Goal: Information Seeking & Learning: Learn about a topic

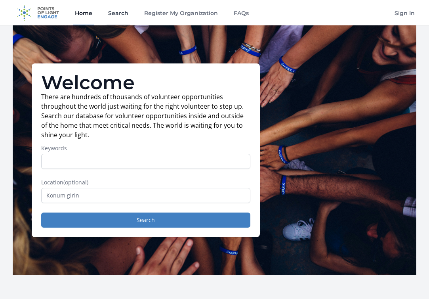
click at [113, 11] on link "Search" at bounding box center [118, 12] width 23 height 25
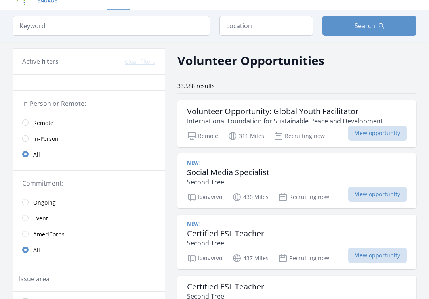
scroll to position [17, 0]
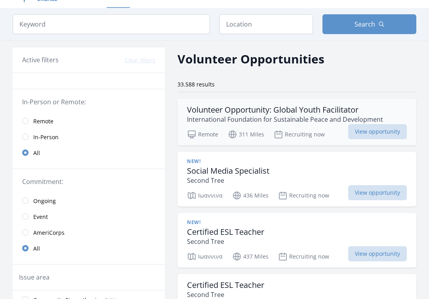
click at [247, 108] on h3 "Volunteer Opportunity: Global Youth Facilitator" at bounding box center [285, 110] width 196 height 10
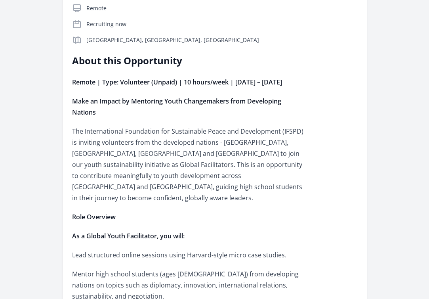
scroll to position [193, 0]
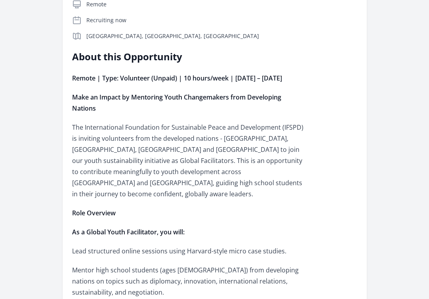
click at [232, 81] on strong "Remote | Type: Volunteer (Unpaid) | 10 hours/week | [DATE] – [DATE]" at bounding box center [177, 78] width 210 height 9
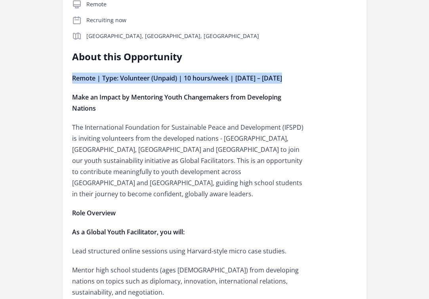
click at [134, 114] on p "Make an Impact by Mentoring Youth Changemakers from Developing Nations" at bounding box center [188, 103] width 232 height 22
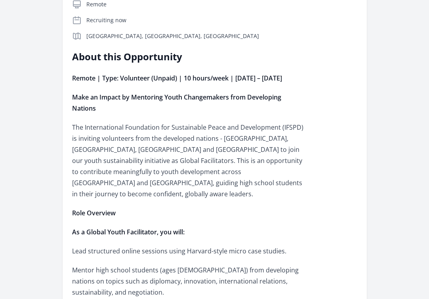
click at [134, 114] on p "Make an Impact by Mentoring Youth Changemakers from Developing Nations" at bounding box center [188, 103] width 232 height 22
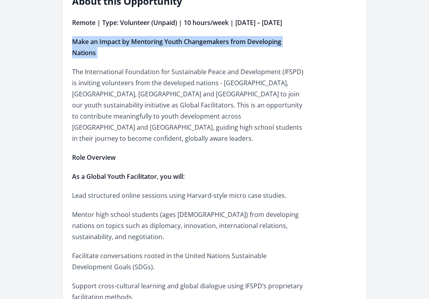
scroll to position [250, 0]
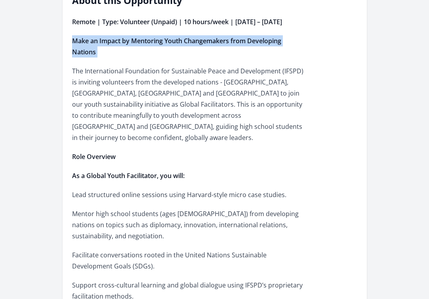
click at [134, 121] on p "The International Foundation for Sustainable Peace and Development (IFSPD) is i…" at bounding box center [188, 104] width 232 height 78
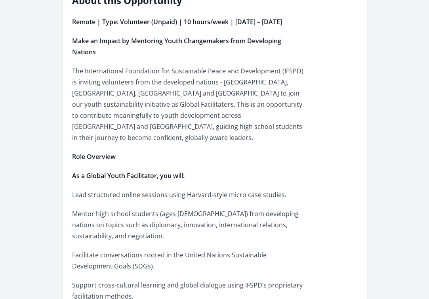
click at [134, 121] on p "The International Foundation for Sustainable Peace and Development (IFSPD) is i…" at bounding box center [188, 104] width 232 height 78
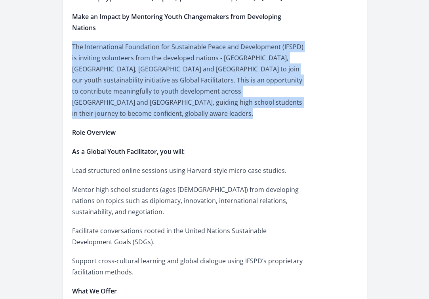
scroll to position [277, 0]
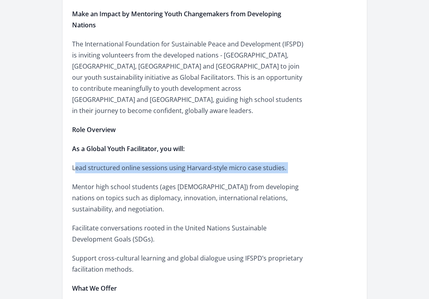
click at [113, 182] on p "Mentor high school students (ages [DEMOGRAPHIC_DATA]) from developing nations o…" at bounding box center [188, 197] width 232 height 33
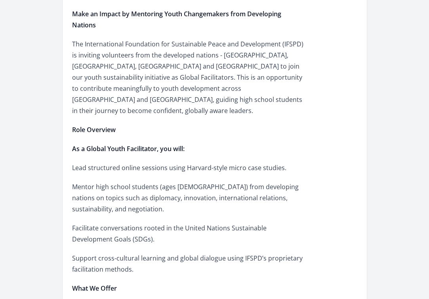
click at [113, 182] on p "Mentor high school students (ages [DEMOGRAPHIC_DATA]) from developing nations o…" at bounding box center [188, 197] width 232 height 33
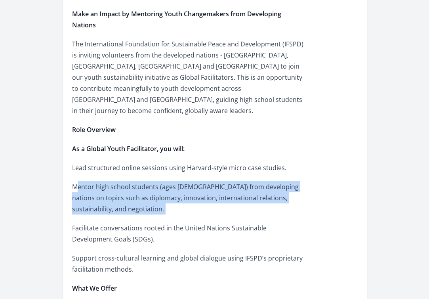
click at [113, 182] on p "Mentor high school students (ages [DEMOGRAPHIC_DATA]) from developing nations o…" at bounding box center [188, 197] width 232 height 33
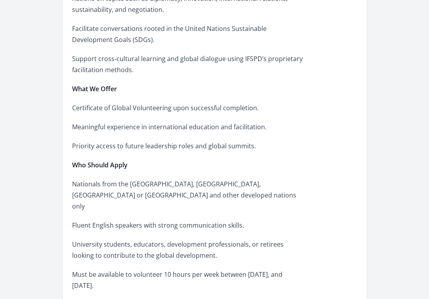
scroll to position [499, 0]
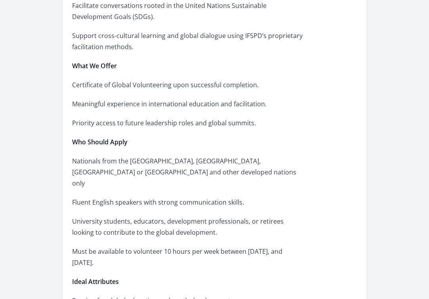
click at [113, 180] on div "Remote | Type: Volunteer (Unpaid) | 10 hours/week | [DATE] – [DATE] Make an Imp…" at bounding box center [188, 129] width 232 height 725
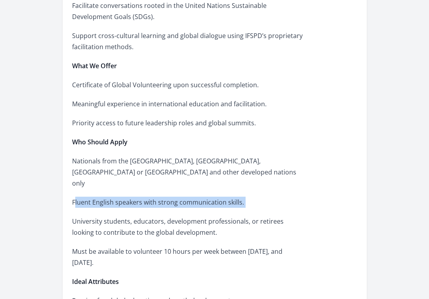
click at [120, 158] on p "Nationals from the [GEOGRAPHIC_DATA], [GEOGRAPHIC_DATA], [GEOGRAPHIC_DATA] or […" at bounding box center [188, 171] width 232 height 33
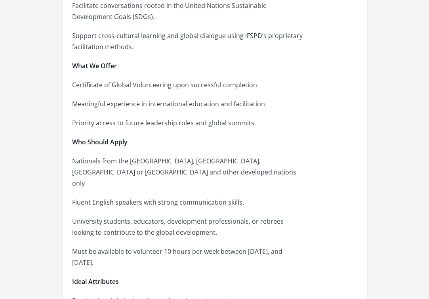
click at [120, 158] on p "Nationals from the [GEOGRAPHIC_DATA], [GEOGRAPHIC_DATA], [GEOGRAPHIC_DATA] or […" at bounding box center [188, 171] width 232 height 33
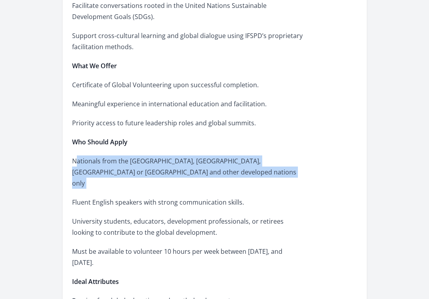
click at [103, 230] on div "Remote | Type: Volunteer (Unpaid) | 10 hours/week | [DATE] – [DATE] Make an Imp…" at bounding box center [188, 129] width 232 height 725
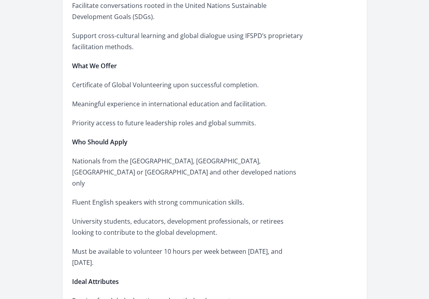
click at [103, 230] on div "Remote | Type: Volunteer (Unpaid) | 10 hours/week | [DATE] – [DATE] Make an Imp…" at bounding box center [188, 129] width 232 height 725
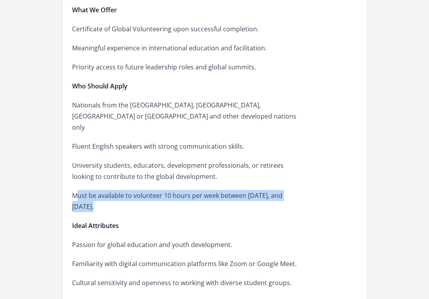
scroll to position [567, 0]
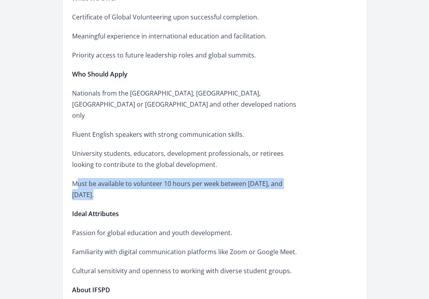
click at [103, 229] on div "Remote | Type: Volunteer (Unpaid) | 10 hours/week | [DATE] – [DATE] Make an Imp…" at bounding box center [188, 61] width 232 height 725
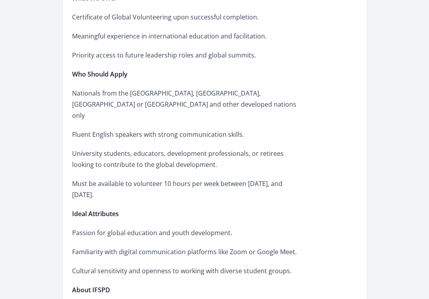
click at [103, 229] on div "Remote | Type: Volunteer (Unpaid) | 10 hours/week | [DATE] – [DATE] Make an Imp…" at bounding box center [188, 61] width 232 height 725
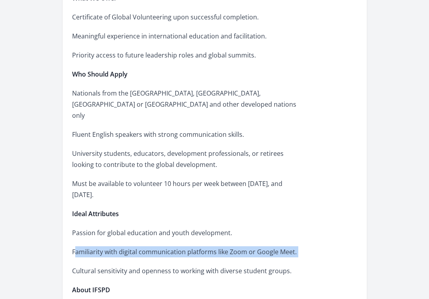
click at [115, 180] on p "Must be available to volunteer 10 hours per week between [DATE], and [DATE]." at bounding box center [188, 189] width 232 height 22
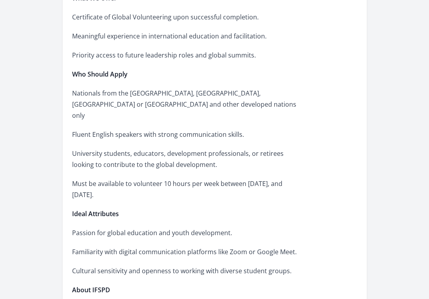
click at [115, 180] on p "Must be available to volunteer 10 hours per week between [DATE], and [DATE]." at bounding box center [188, 189] width 232 height 22
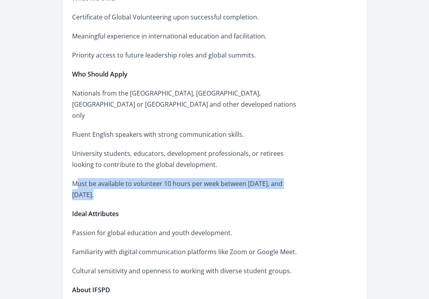
click at [132, 151] on p "University students, educators, development professionals, or retirees looking …" at bounding box center [188, 159] width 232 height 22
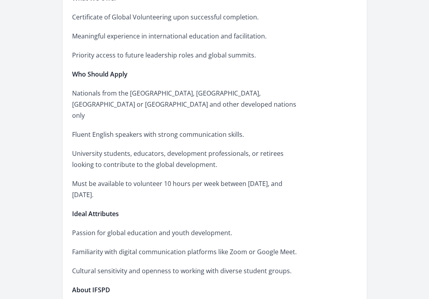
click at [132, 151] on p "University students, educators, development professionals, or retirees looking …" at bounding box center [188, 159] width 232 height 22
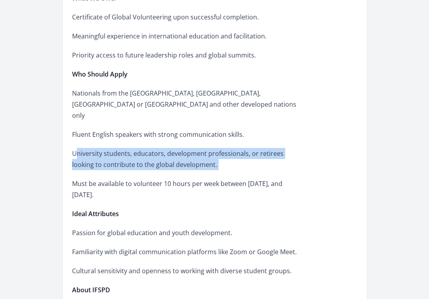
click at [134, 129] on p "Fluent English speakers with strong communication skills." at bounding box center [188, 134] width 232 height 11
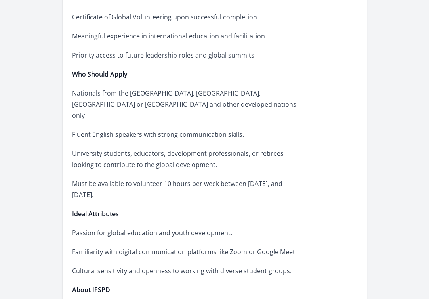
click at [134, 129] on p "Fluent English speakers with strong communication skills." at bounding box center [188, 134] width 232 height 11
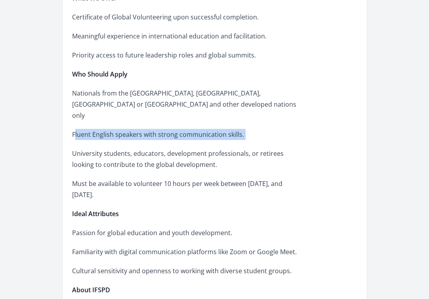
click at [141, 92] on p "Nationals from the [GEOGRAPHIC_DATA], [GEOGRAPHIC_DATA], [GEOGRAPHIC_DATA] or […" at bounding box center [188, 104] width 232 height 33
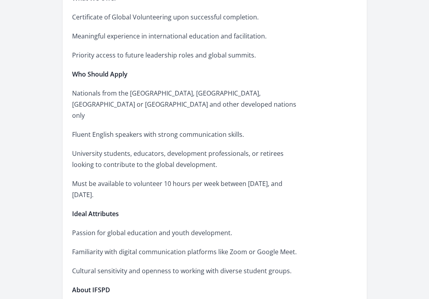
click at [141, 92] on p "Nationals from the [GEOGRAPHIC_DATA], [GEOGRAPHIC_DATA], [GEOGRAPHIC_DATA] or […" at bounding box center [188, 104] width 232 height 33
